Goal: Information Seeking & Learning: Find contact information

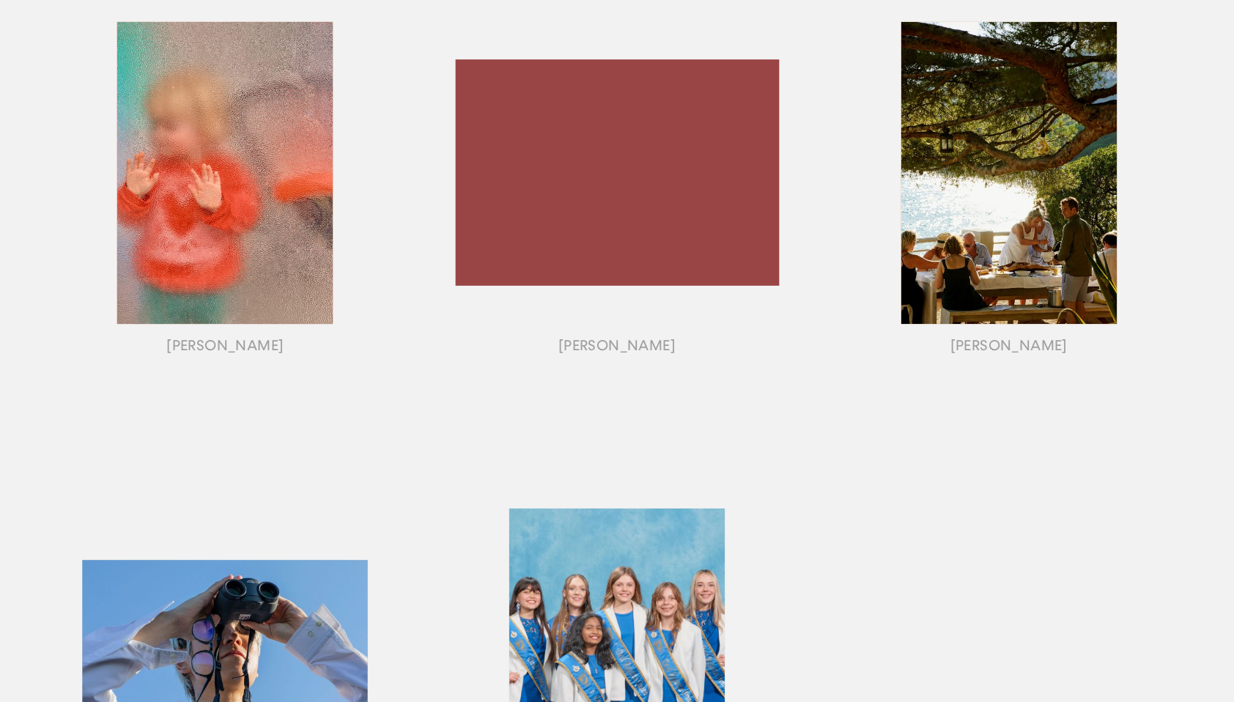
scroll to position [1232, 0]
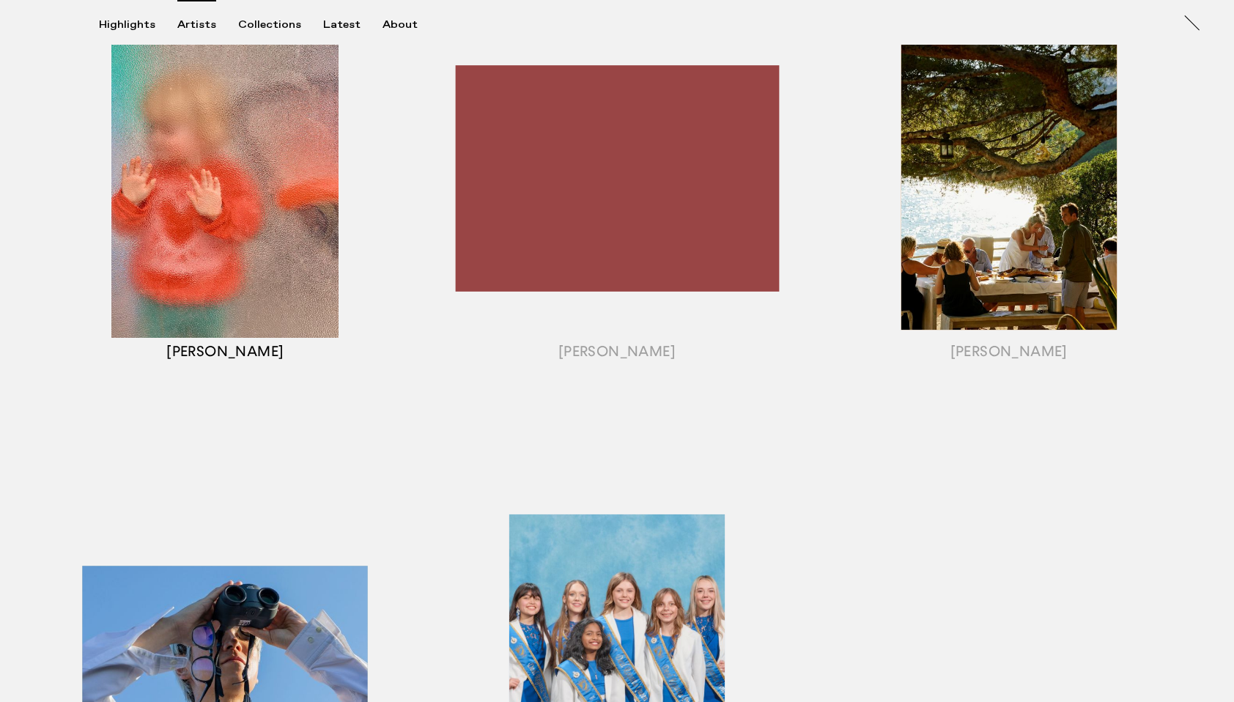
click at [259, 349] on div "button" at bounding box center [225, 197] width 392 height 457
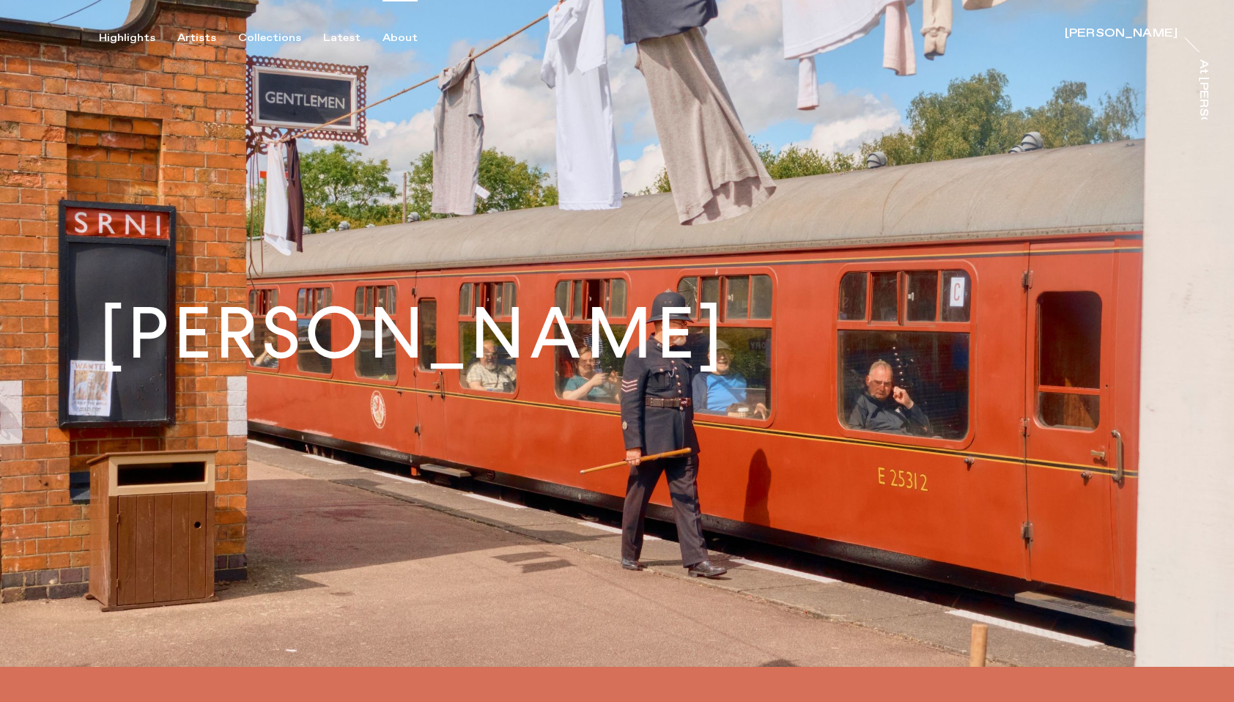
click at [390, 36] on div "About" at bounding box center [399, 37] width 35 height 13
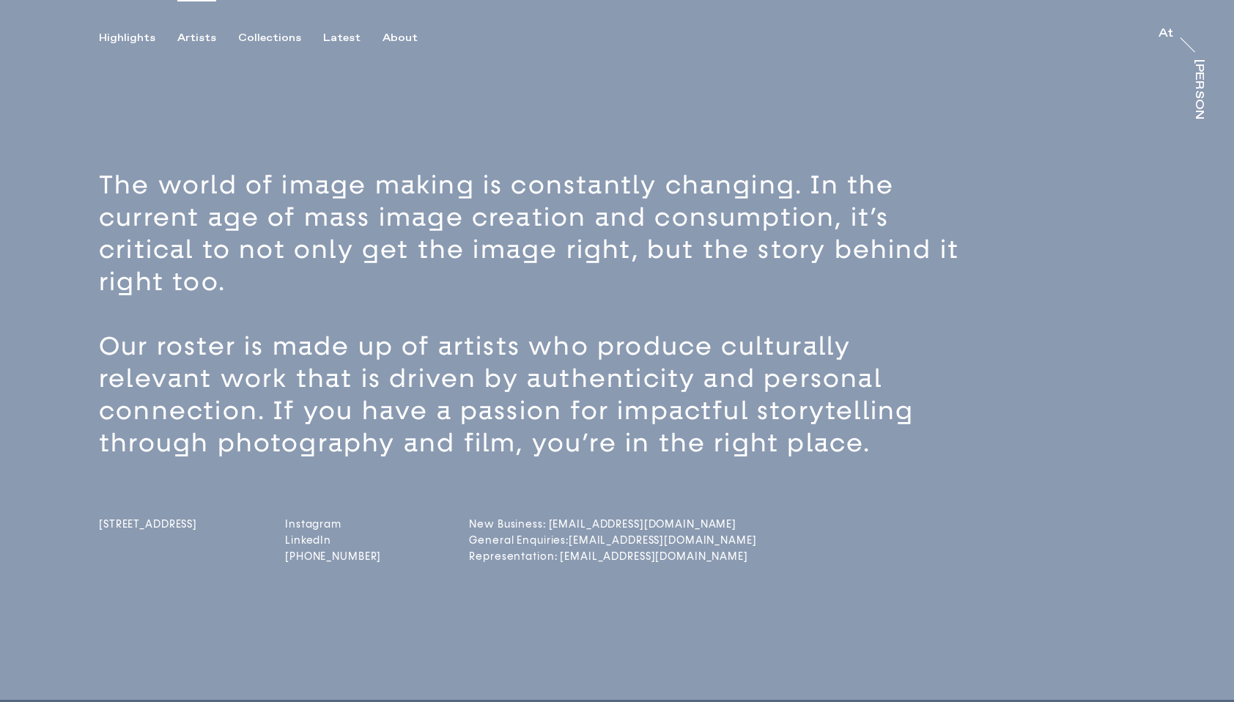
click at [199, 37] on div "Artists" at bounding box center [196, 37] width 39 height 13
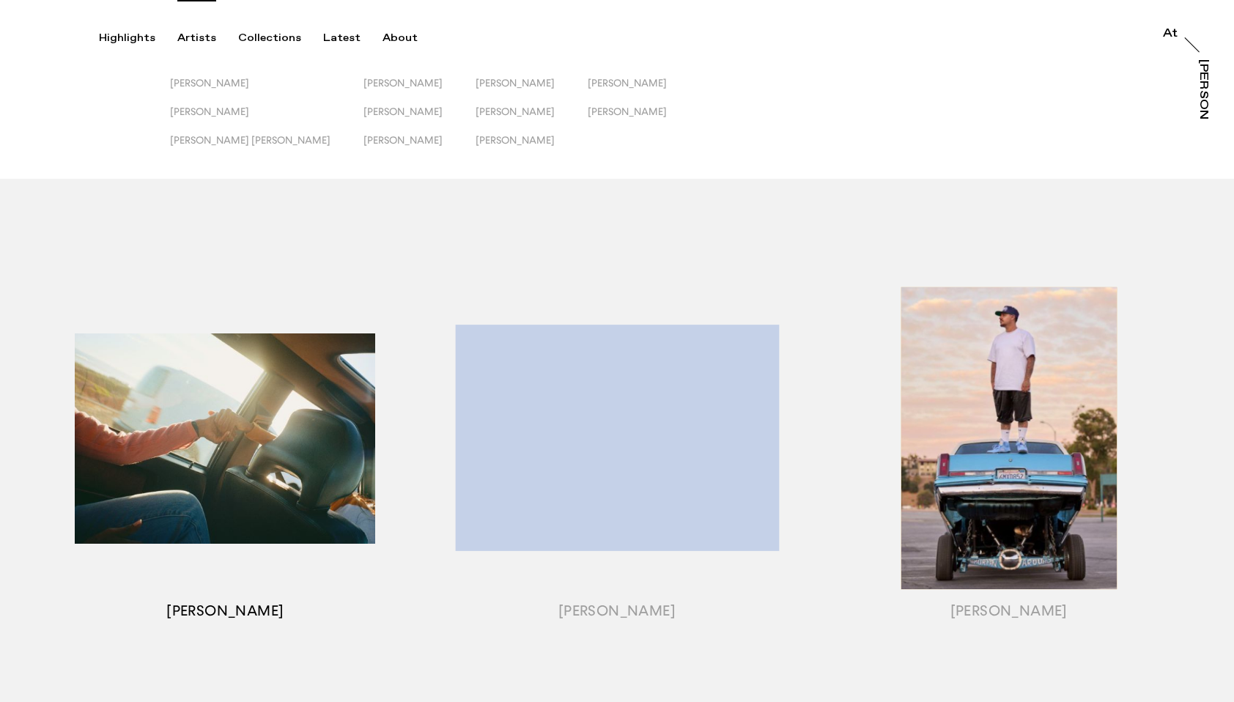
click at [288, 454] on div "button" at bounding box center [225, 456] width 392 height 457
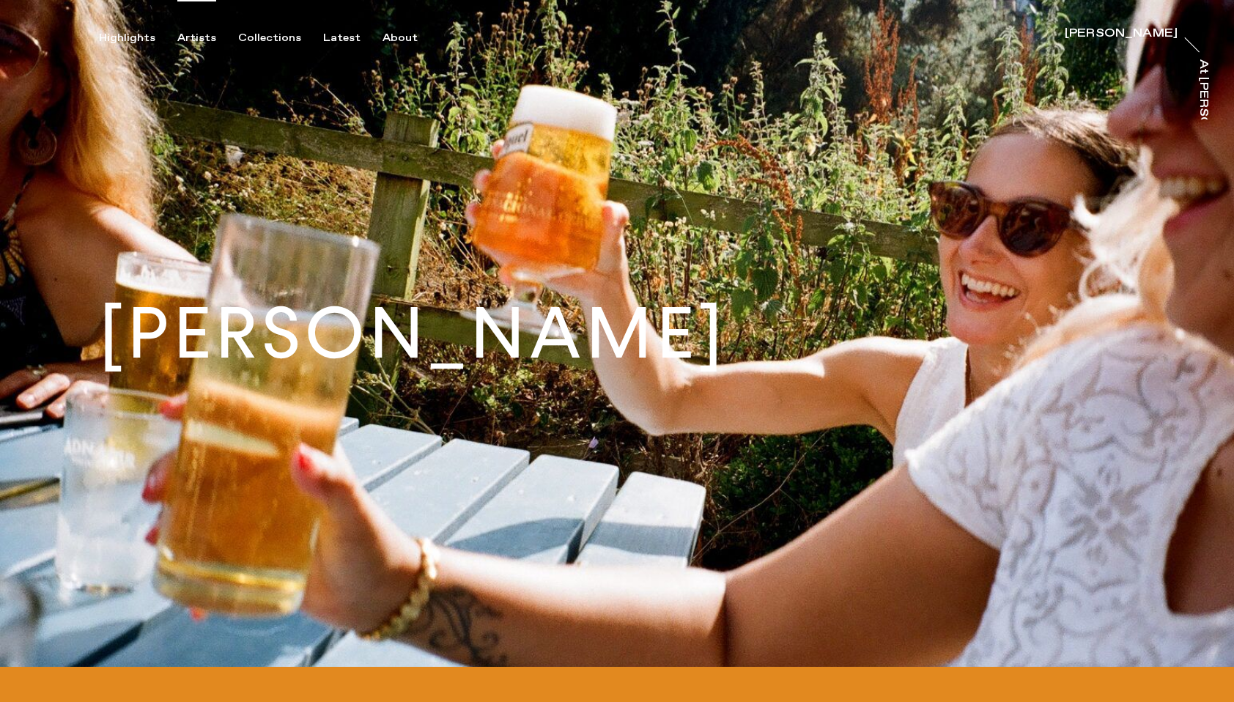
click at [186, 35] on div "Artists" at bounding box center [196, 37] width 39 height 13
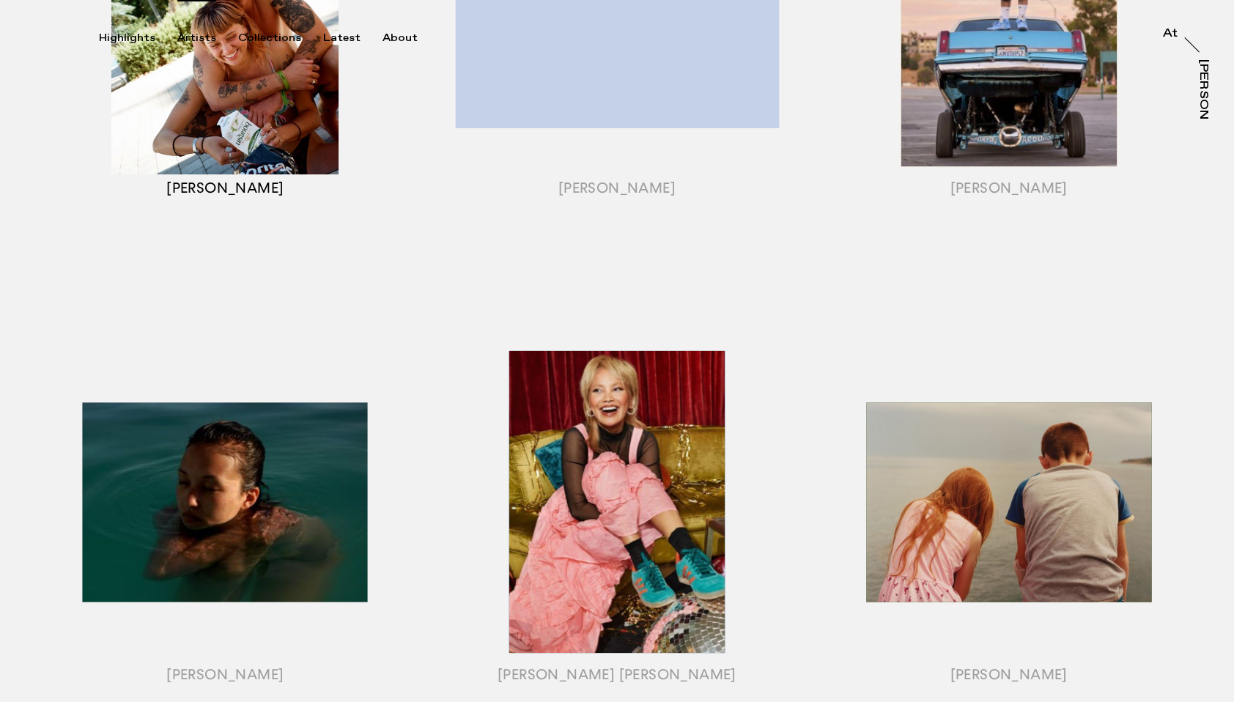
scroll to position [541, 0]
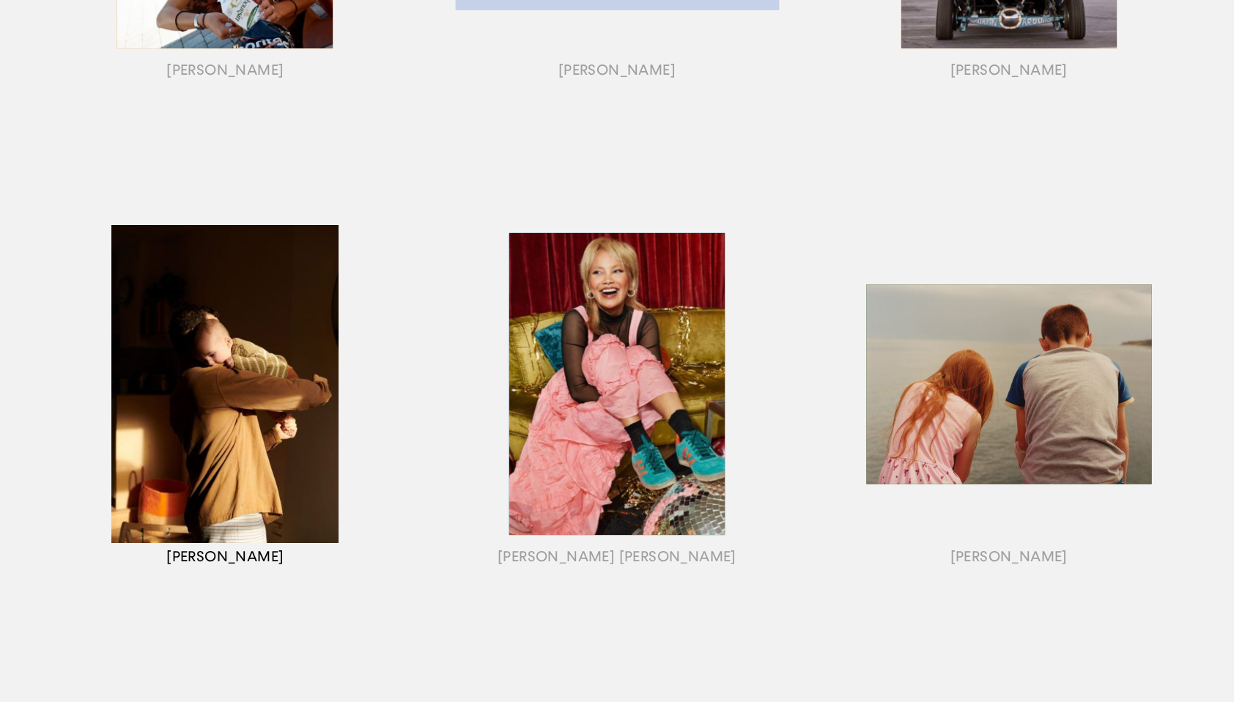
click at [245, 415] on div "button" at bounding box center [225, 402] width 392 height 457
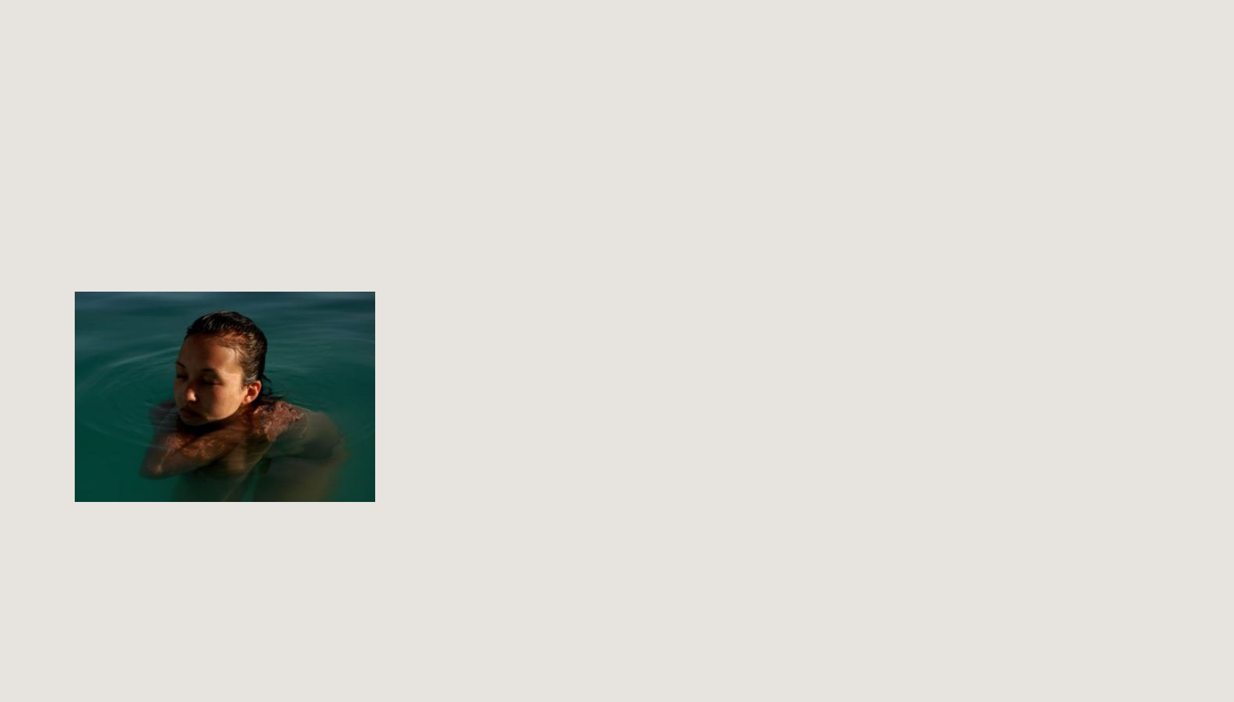
click at [278, 348] on div "button" at bounding box center [225, 402] width 392 height 457
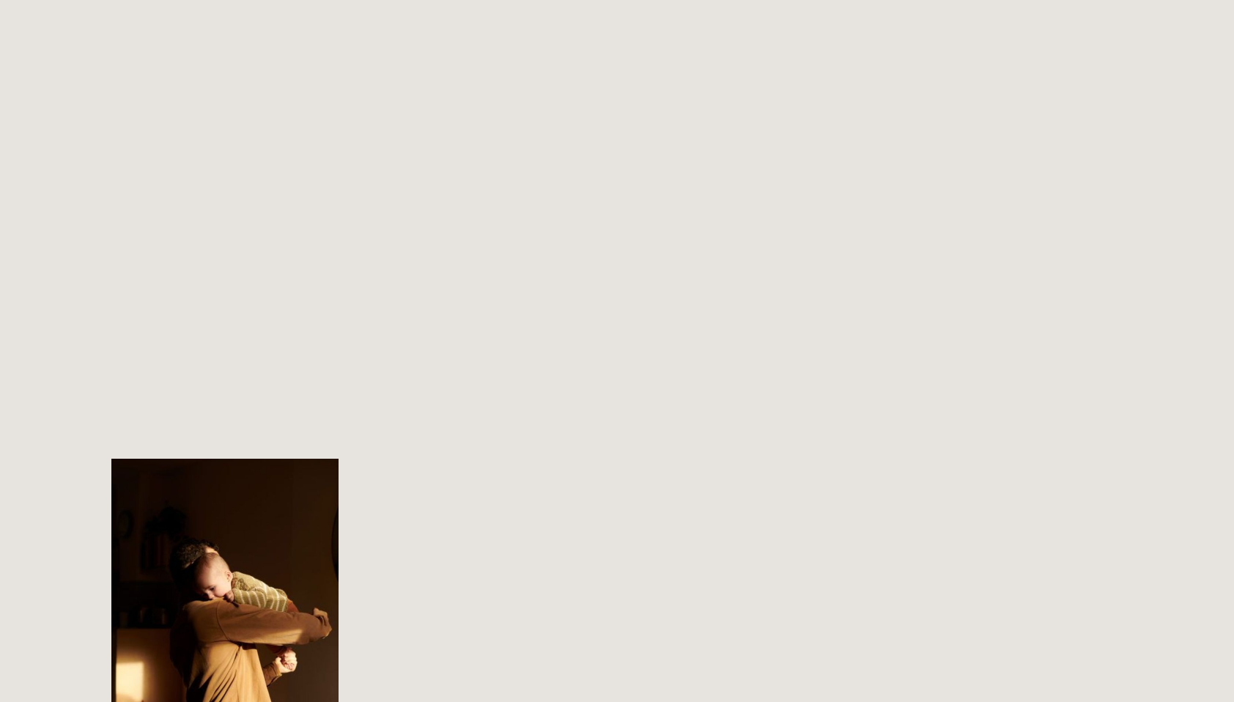
scroll to position [316, 0]
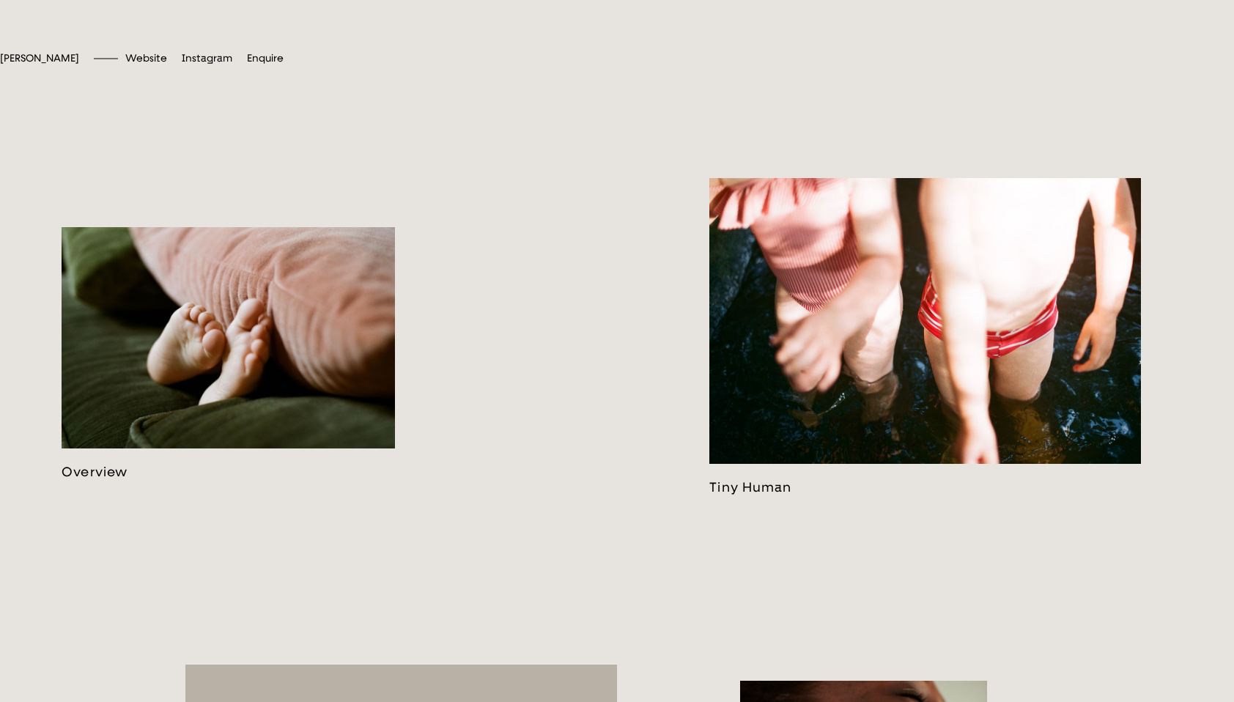
scroll to position [685, 0]
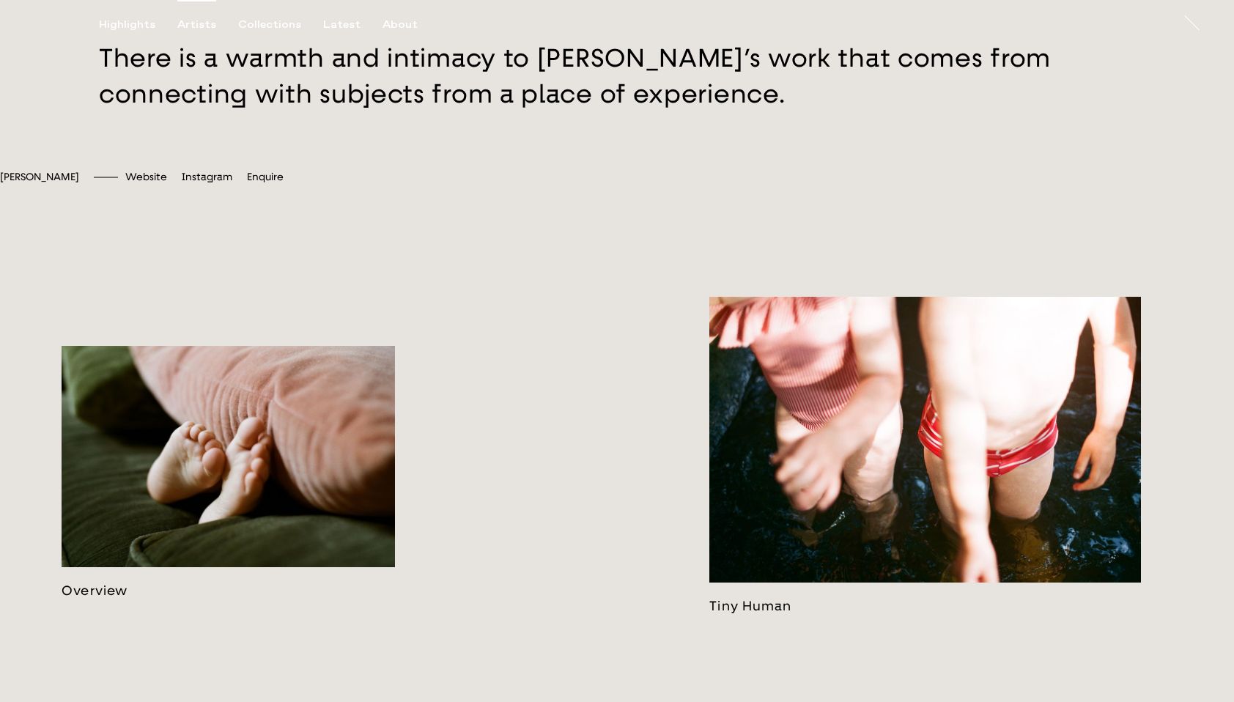
click at [203, 26] on div "Artists" at bounding box center [196, 24] width 39 height 13
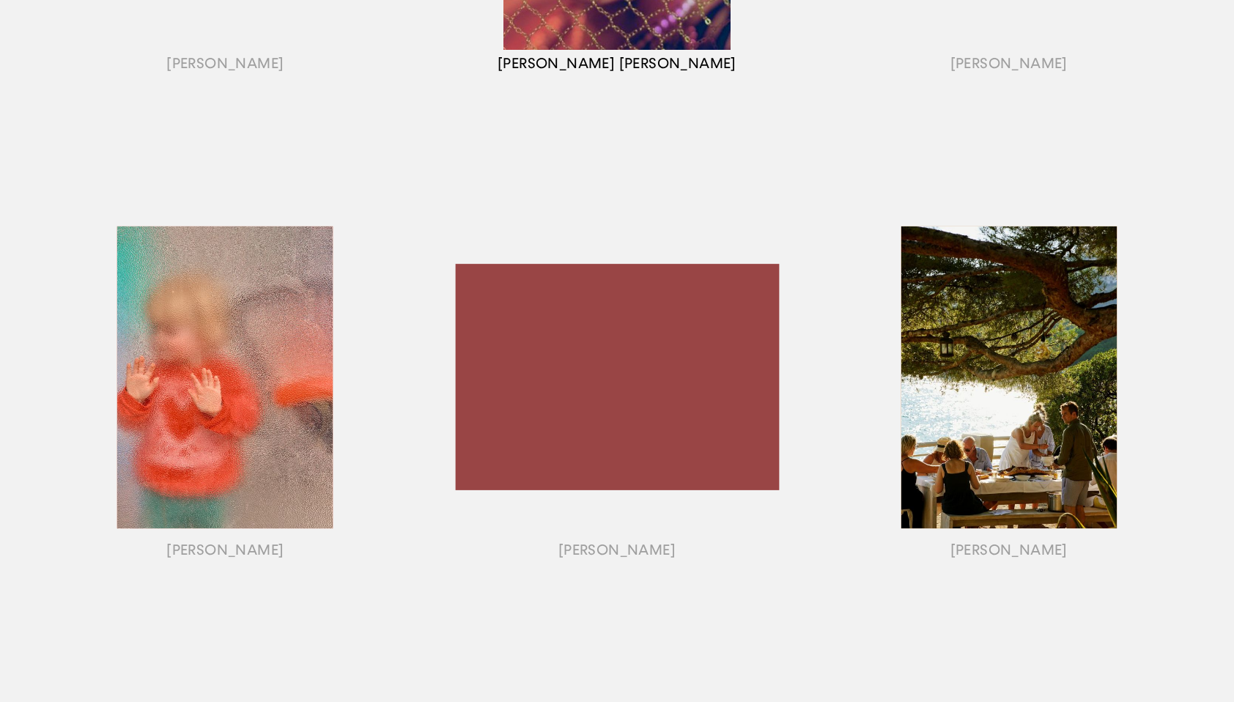
scroll to position [1043, 0]
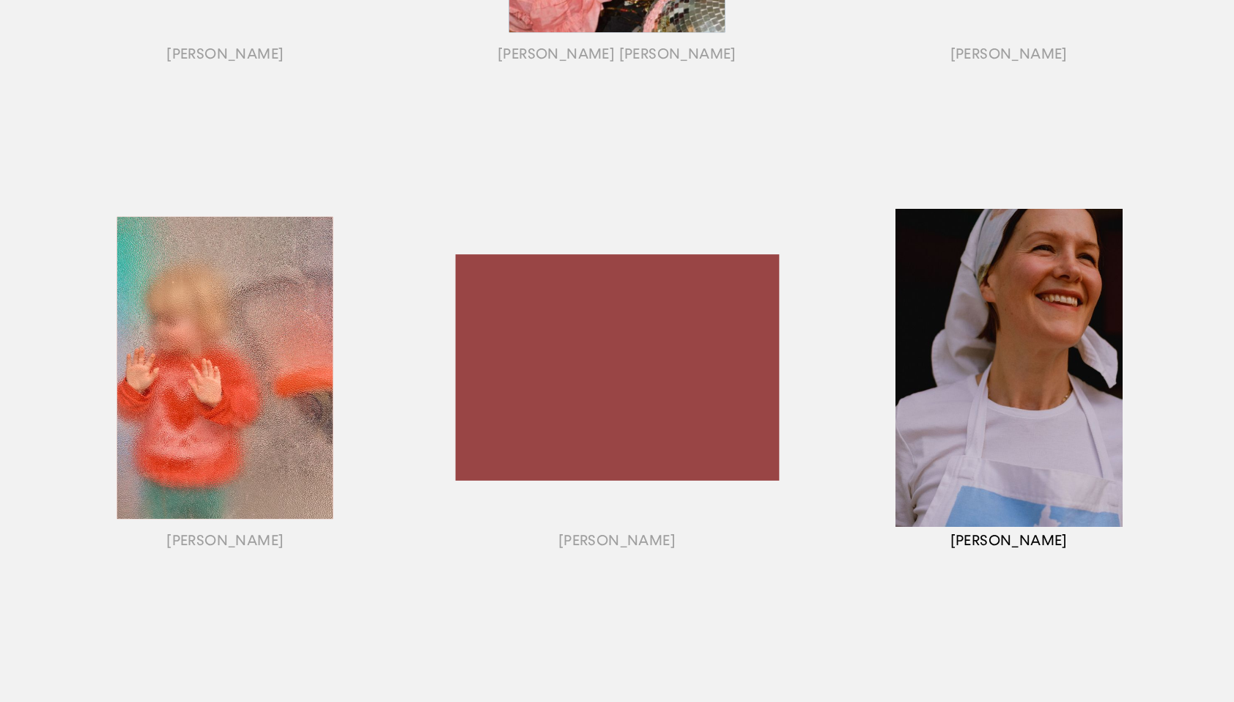
click at [1043, 543] on div "button" at bounding box center [1008, 385] width 392 height 457
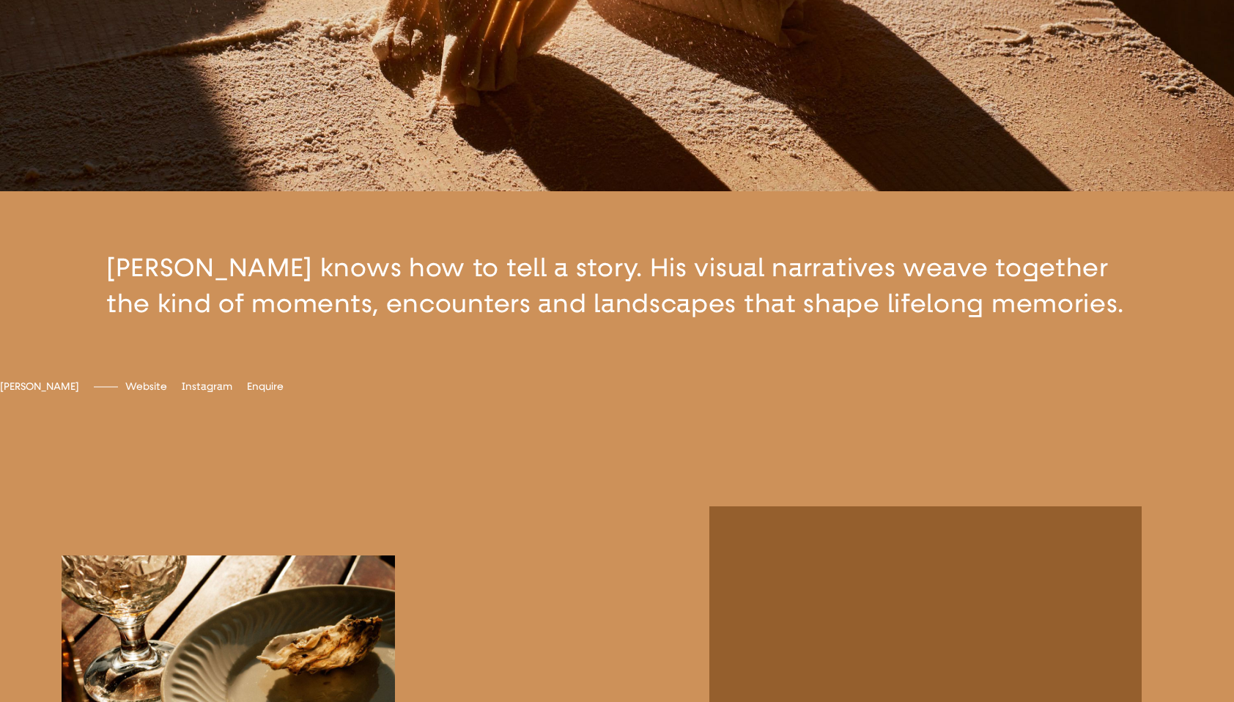
scroll to position [445, 0]
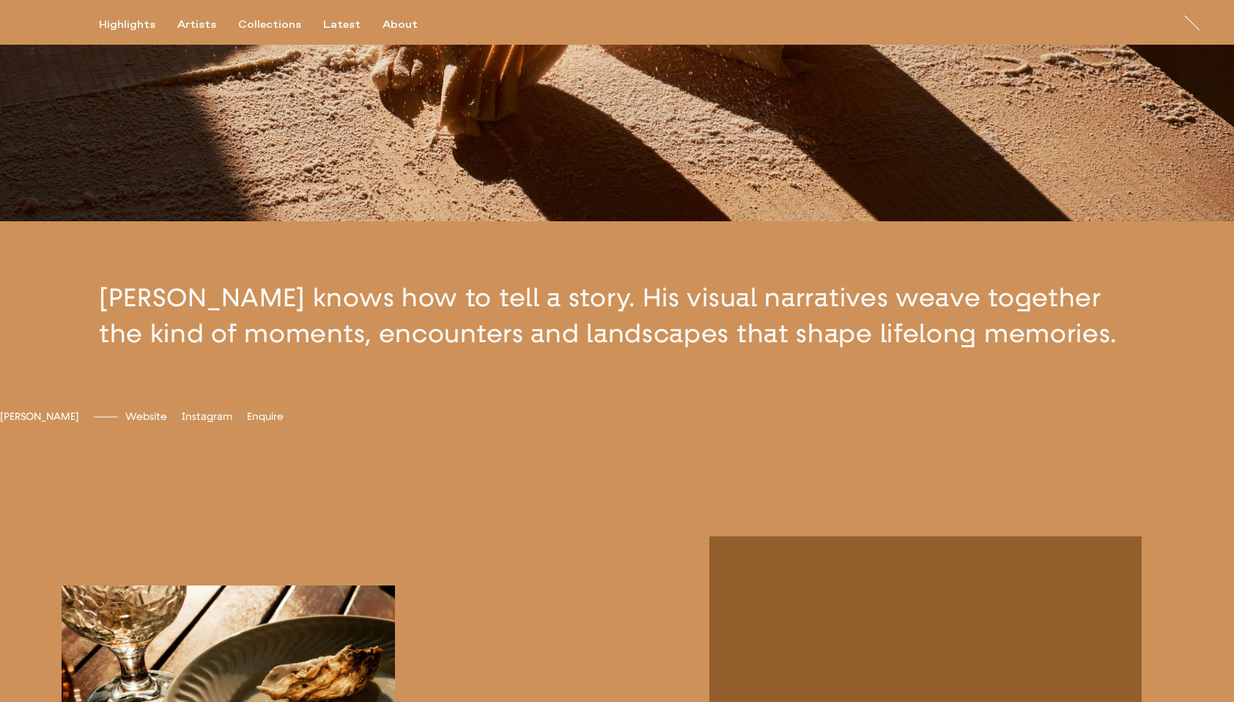
click at [1203, 29] on div at bounding box center [1191, 23] width 28 height 28
click at [1190, 26] on div at bounding box center [1191, 23] width 28 height 28
click at [1192, 22] on div at bounding box center [1191, 23] width 28 height 28
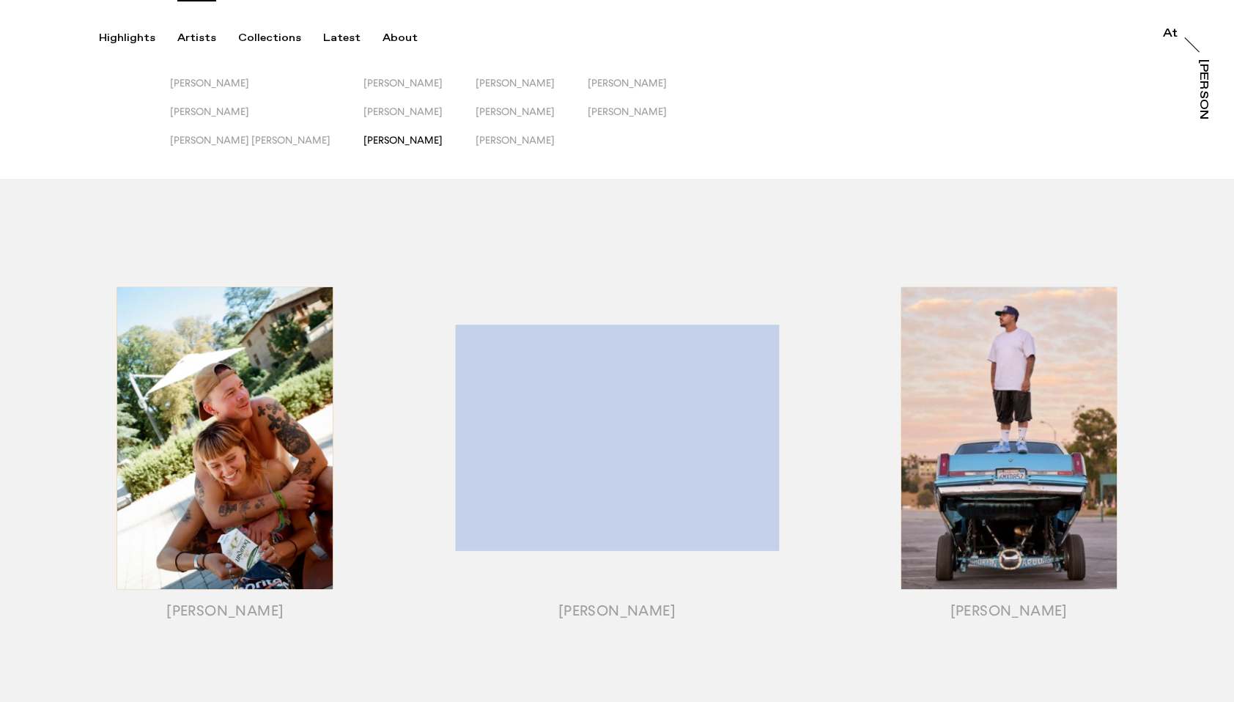
click at [363, 142] on span "[PERSON_NAME]" at bounding box center [402, 140] width 79 height 12
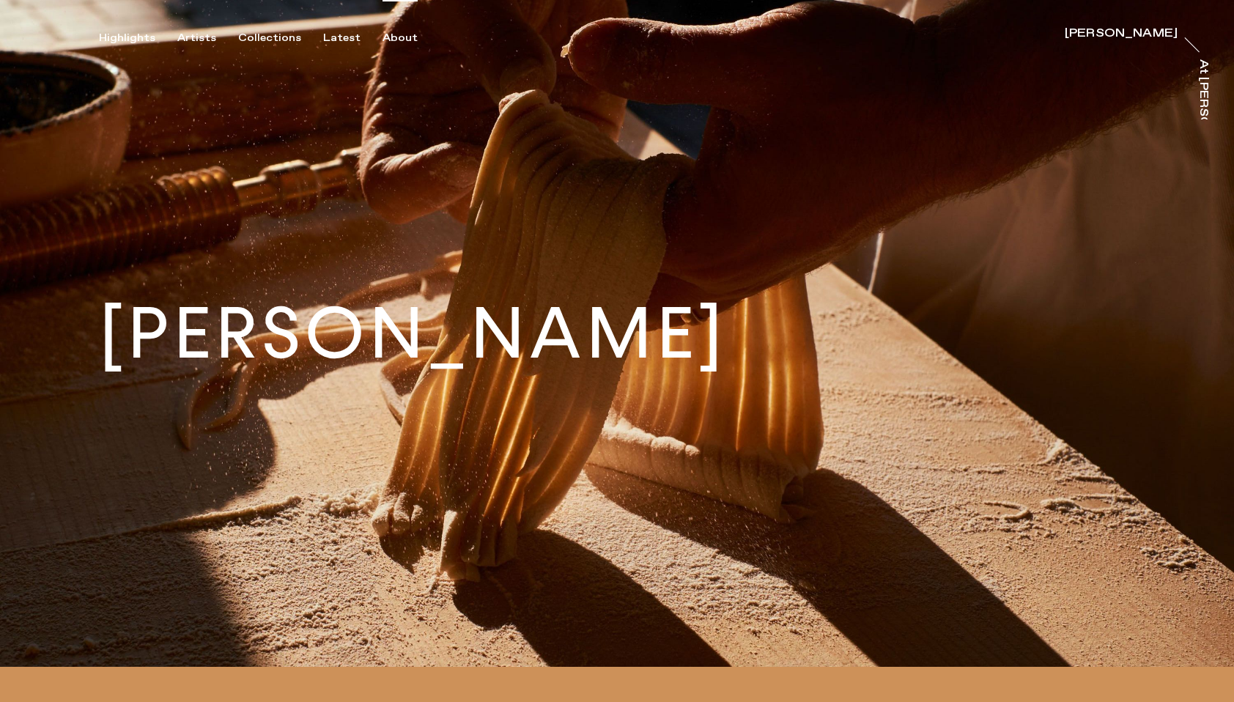
click at [389, 37] on div "About" at bounding box center [399, 37] width 35 height 13
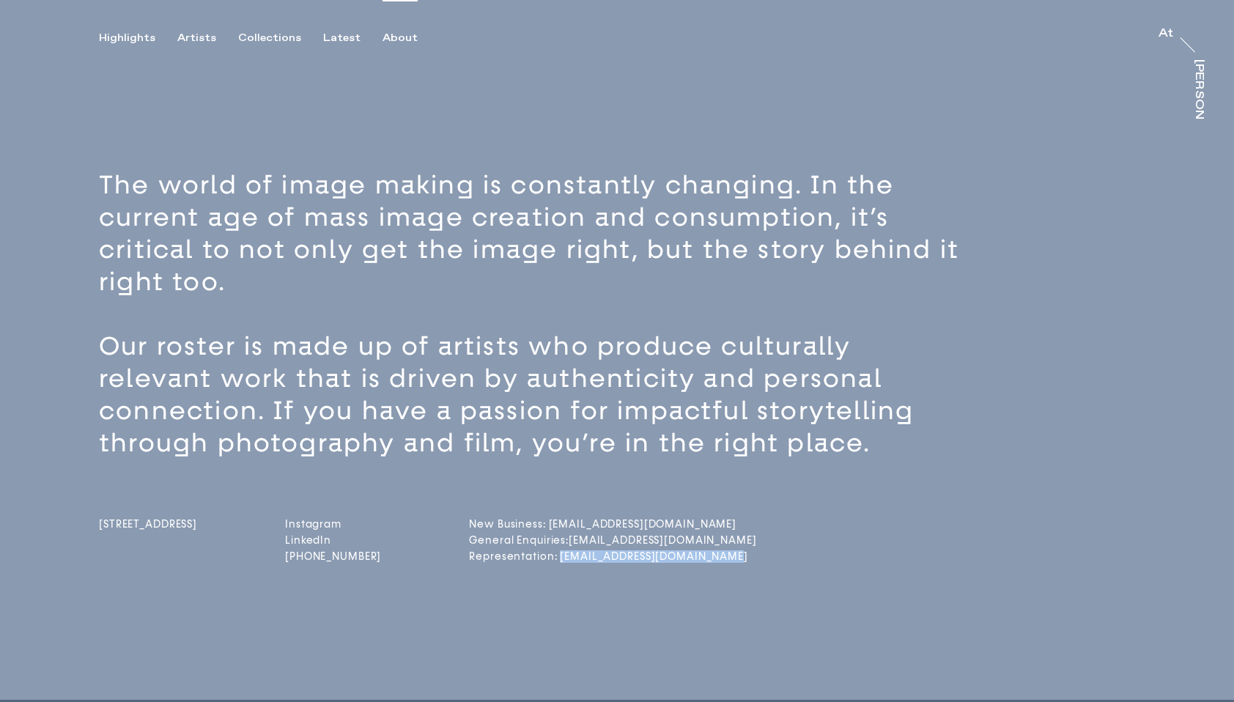
drag, startPoint x: 752, startPoint y: 557, endPoint x: 584, endPoint y: 554, distance: 168.5
click at [584, 554] on div "Unit 25 92-96 De Beauvoir Rd London N1 4EN Instagram LinkedIn +44 (0)20 7370 07…" at bounding box center [642, 512] width 1087 height 107
copy link "representation@attrayler.co"
click at [141, 37] on div "Highlights" at bounding box center [127, 37] width 56 height 13
